Goal: Task Accomplishment & Management: Complete application form

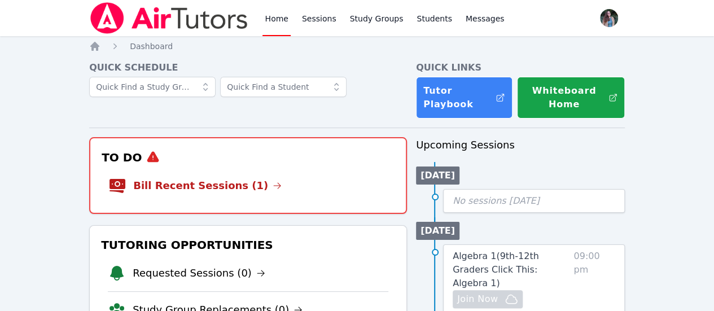
click at [176, 150] on h3 "To Do" at bounding box center [248, 157] width 298 height 20
click at [186, 185] on link "Bill Recent Sessions (1)" at bounding box center [207, 186] width 149 height 16
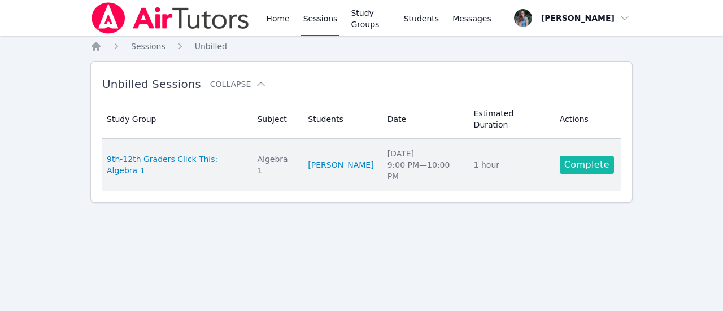
click at [590, 156] on link "Complete" at bounding box center [587, 165] width 54 height 18
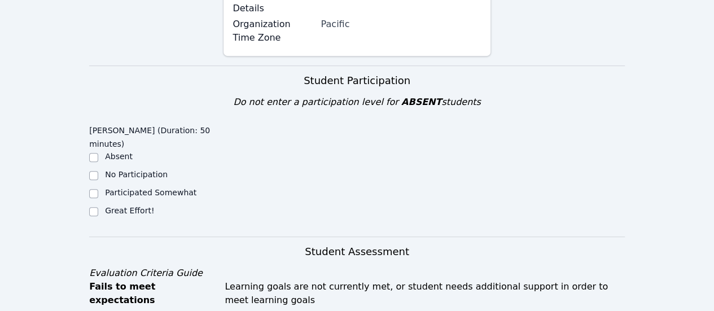
scroll to position [233, 0]
click at [90, 207] on input "Great Effort!" at bounding box center [93, 211] width 9 height 9
checkbox input "true"
click at [573, 175] on div "[PERSON_NAME] (Duration: 50 minutes) Absent No Participation Participated Somew…" at bounding box center [357, 178] width 536 height 116
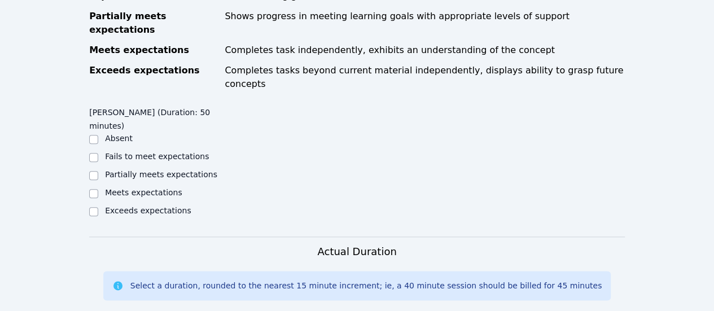
scroll to position [571, 0]
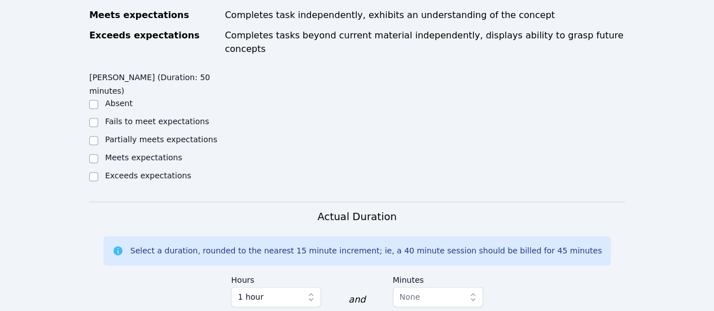
click at [573, 209] on div "Actual Duration Select a duration, rounded to the nearest 15 minute increment; …" at bounding box center [357, 264] width 536 height 110
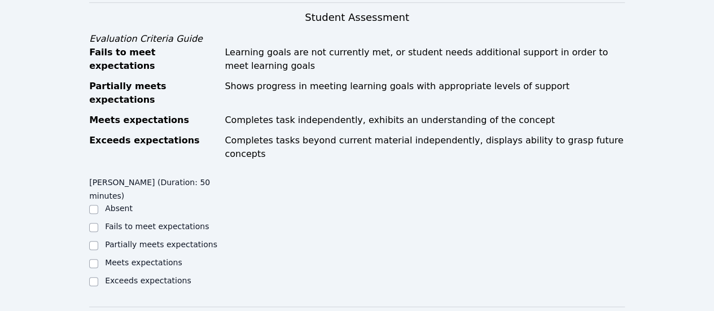
scroll to position [468, 0]
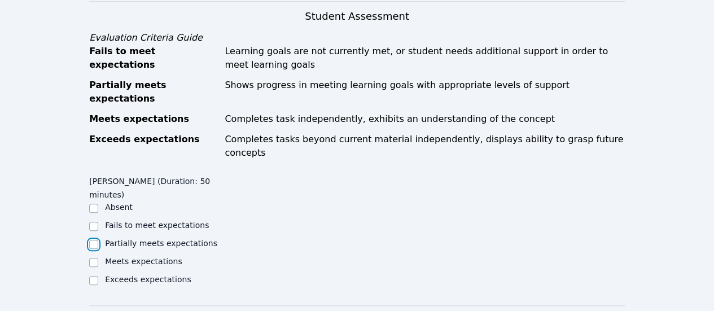
click at [95, 240] on input "Partially meets expectations" at bounding box center [93, 244] width 9 height 9
checkbox input "true"
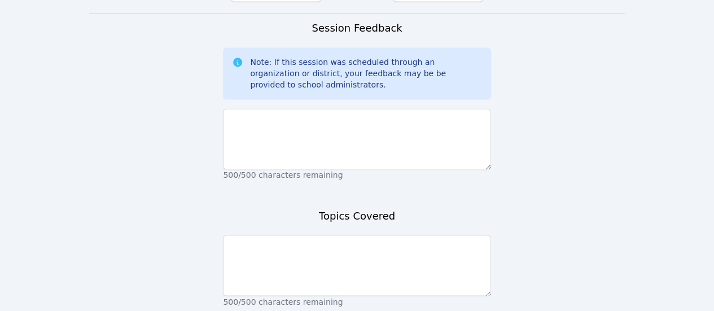
scroll to position [878, 0]
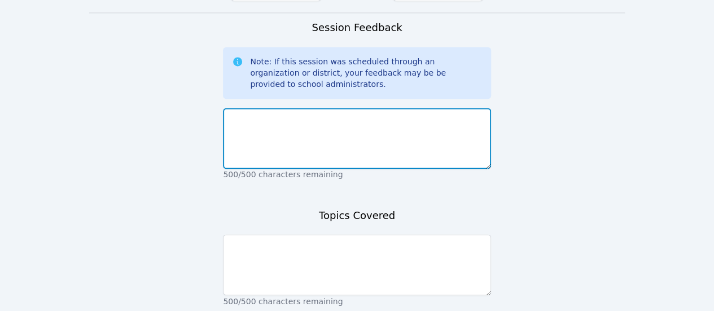
click at [341, 108] on textarea at bounding box center [357, 138] width 268 height 61
type textarea "No tech issues [DATE]"
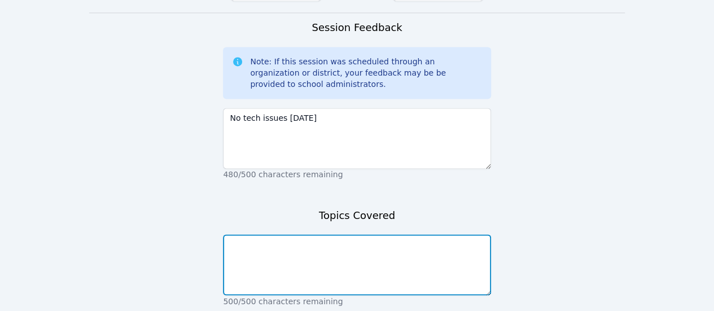
click at [352, 234] on textarea at bounding box center [357, 264] width 268 height 61
type textarea "single step equations"
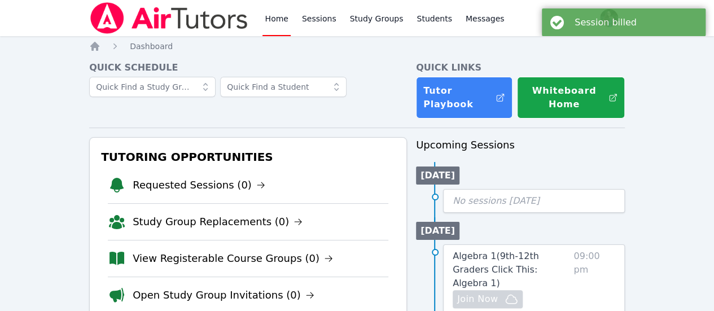
click at [273, 21] on link "Home" at bounding box center [277, 18] width 28 height 36
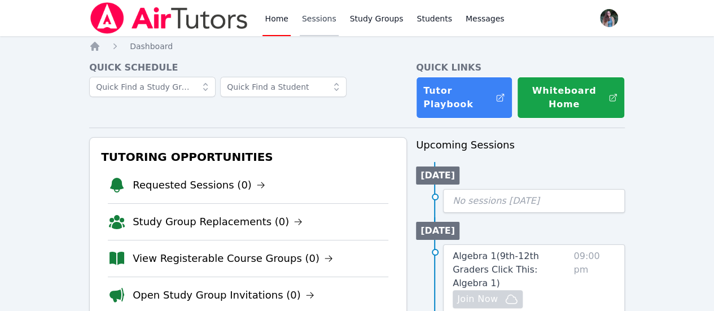
click at [311, 24] on link "Sessions" at bounding box center [319, 18] width 39 height 36
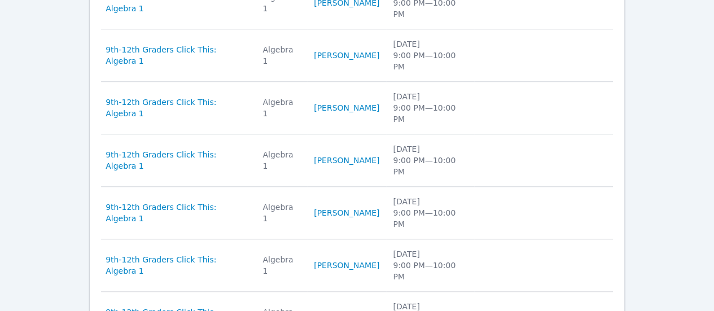
scroll to position [505, 0]
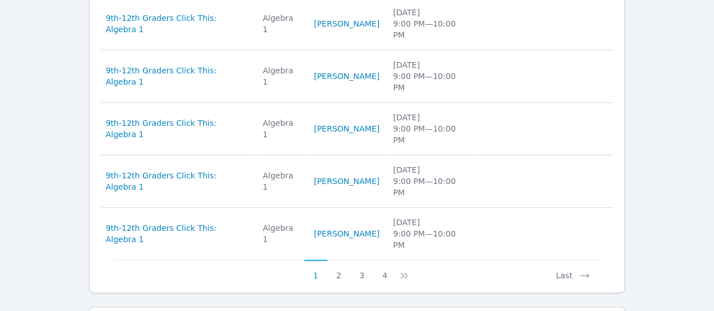
scroll to position [510, 0]
